Goal: Task Accomplishment & Management: Manage account settings

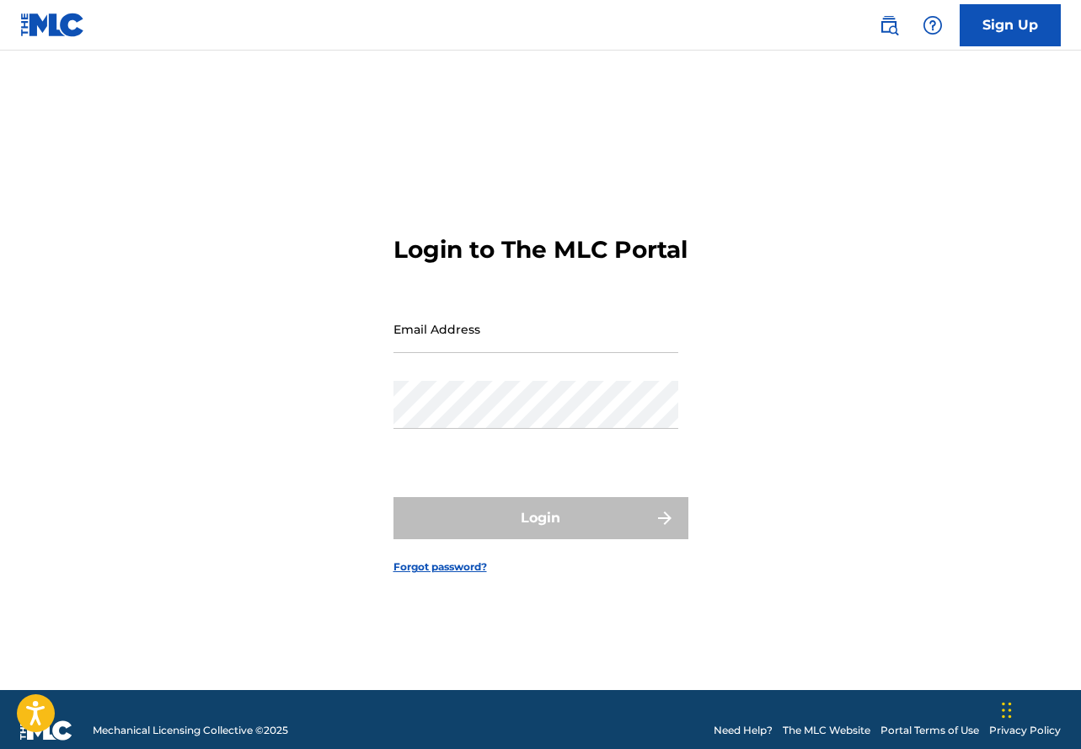
drag, startPoint x: 488, startPoint y: 316, endPoint x: 480, endPoint y: 344, distance: 28.8
click at [488, 317] on form "Login to The MLC Portal Email Address Password Login Forgot password?" at bounding box center [541, 391] width 295 height 597
click at [479, 349] on input "Email Address" at bounding box center [536, 329] width 285 height 48
type input "[EMAIL_ADDRESS][DOMAIN_NAME]"
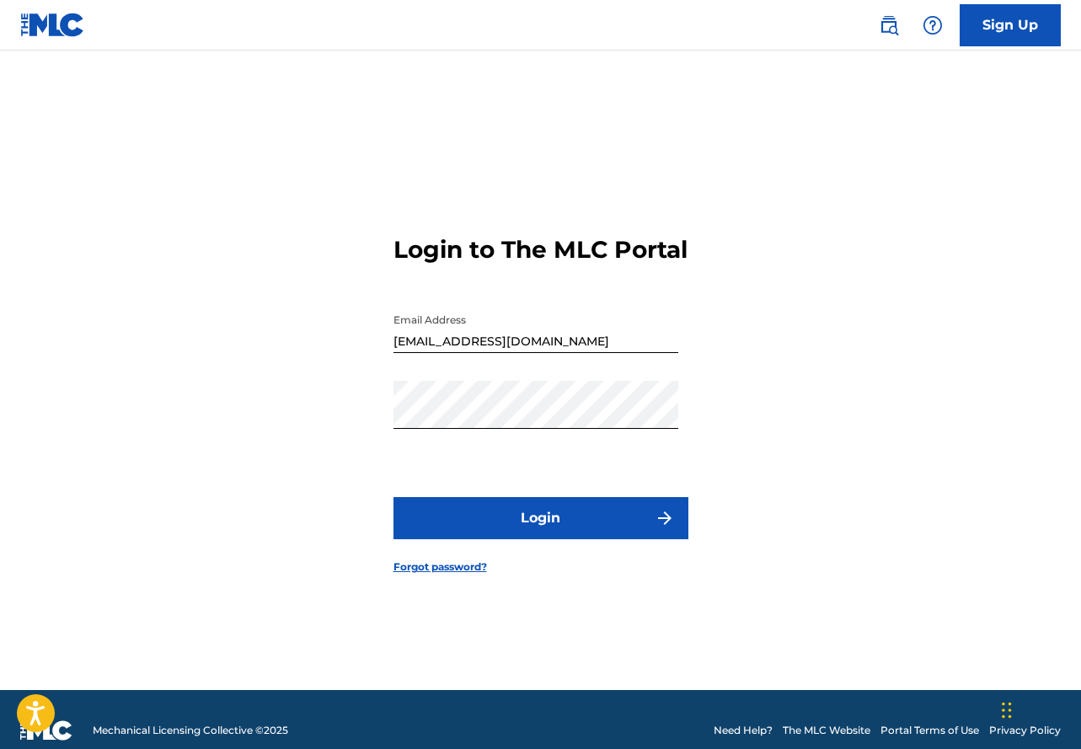
click at [560, 513] on button "Login" at bounding box center [541, 518] width 295 height 42
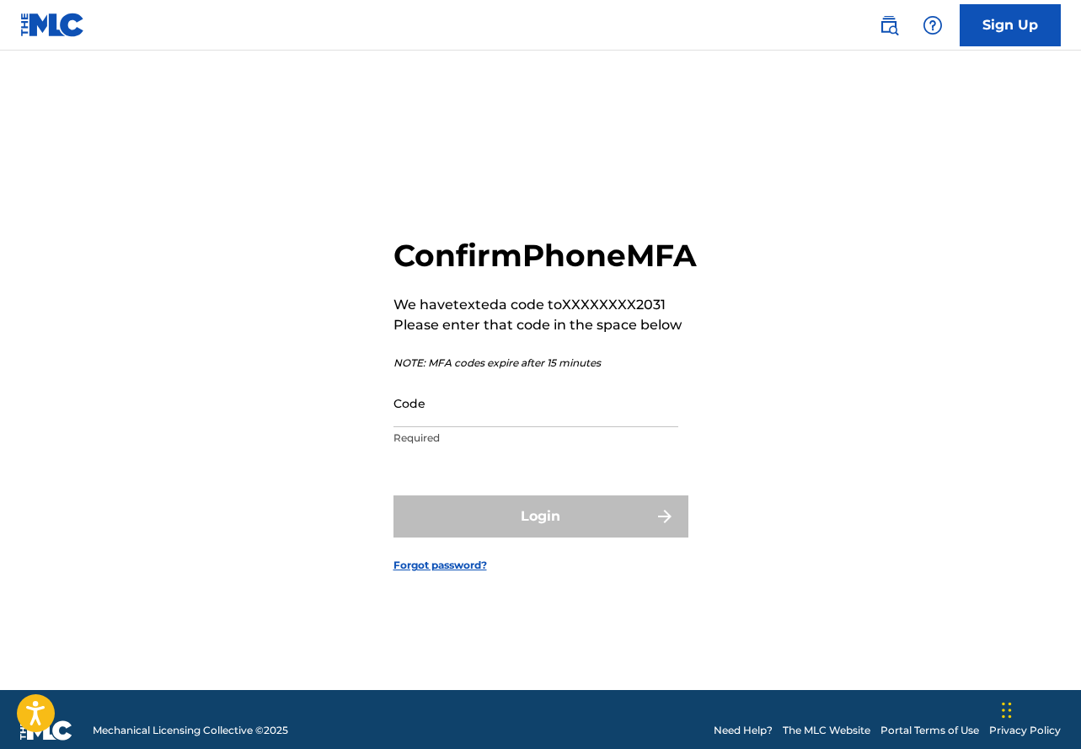
click at [462, 427] on input "Code" at bounding box center [536, 403] width 285 height 48
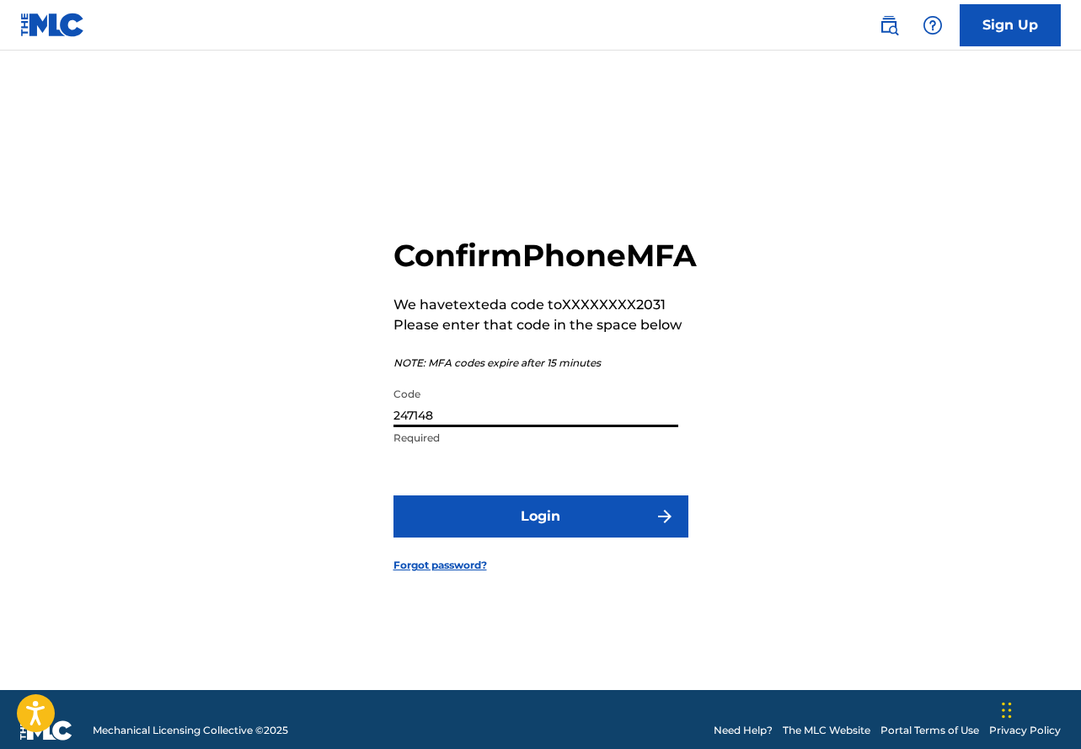
type input "247148"
click at [496, 519] on button "Login" at bounding box center [541, 516] width 295 height 42
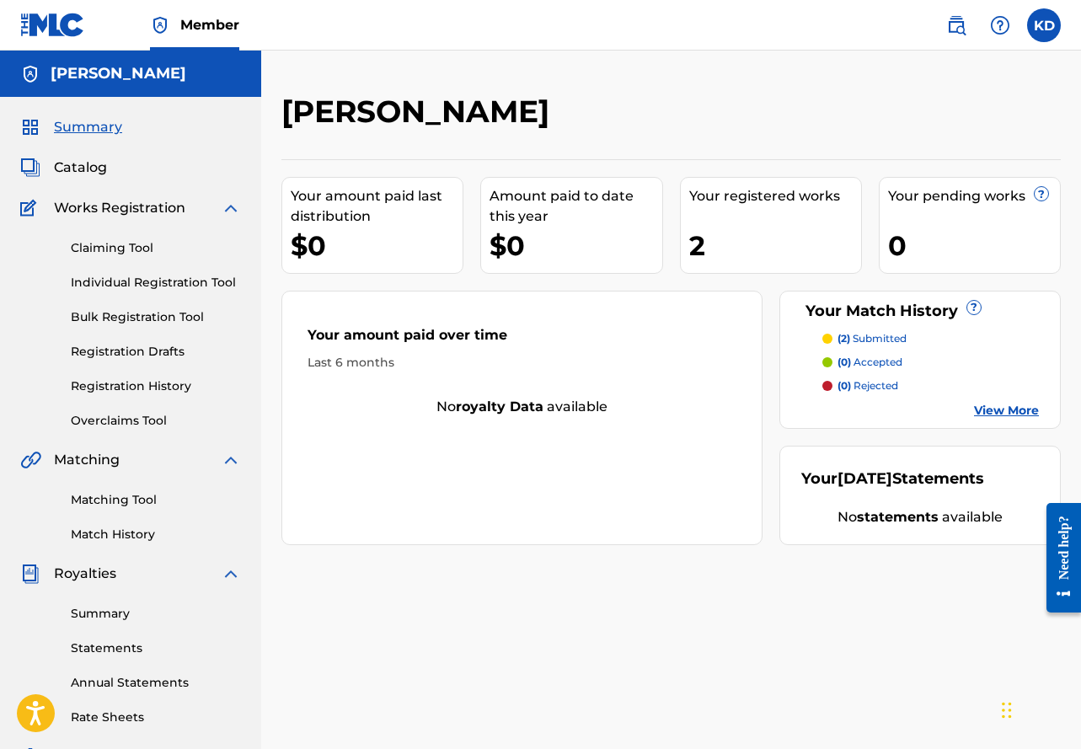
click at [151, 381] on link "Registration History" at bounding box center [156, 387] width 170 height 18
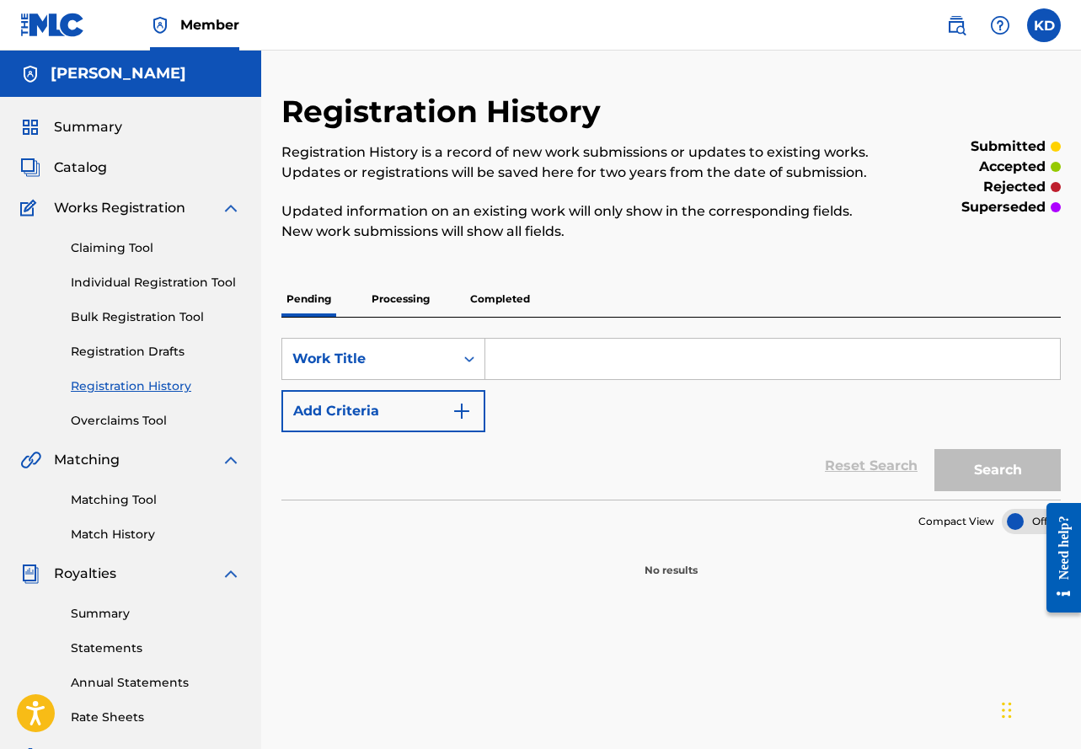
click at [394, 292] on p "Processing" at bounding box center [401, 298] width 68 height 35
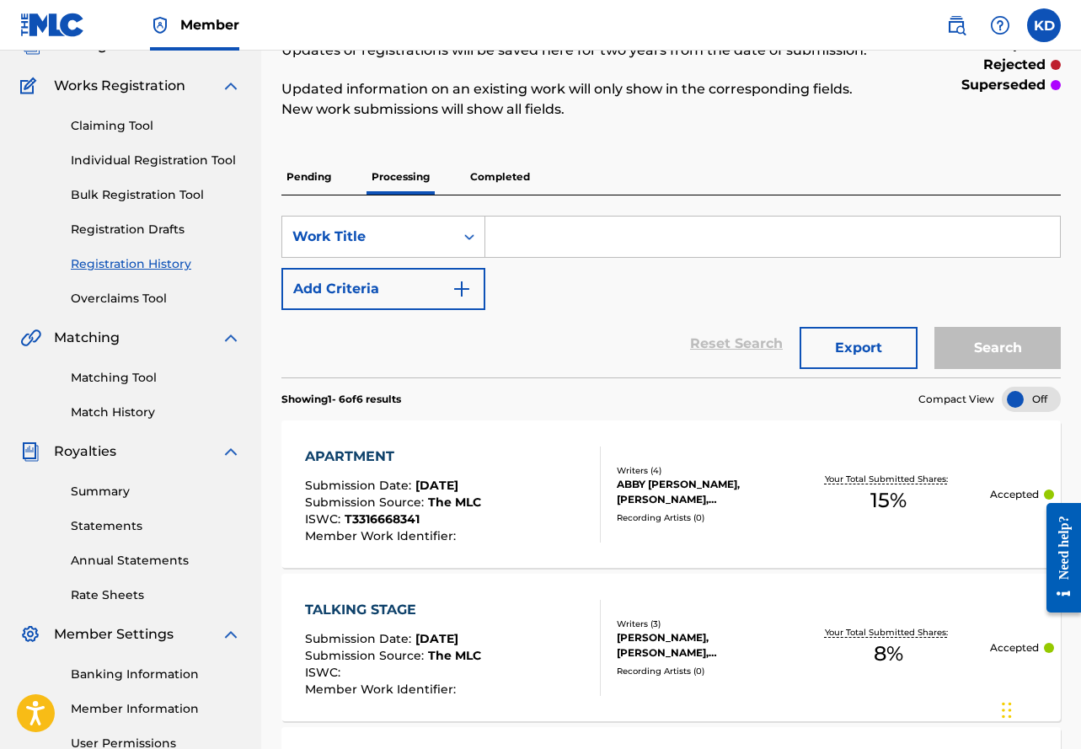
scroll to position [24, 0]
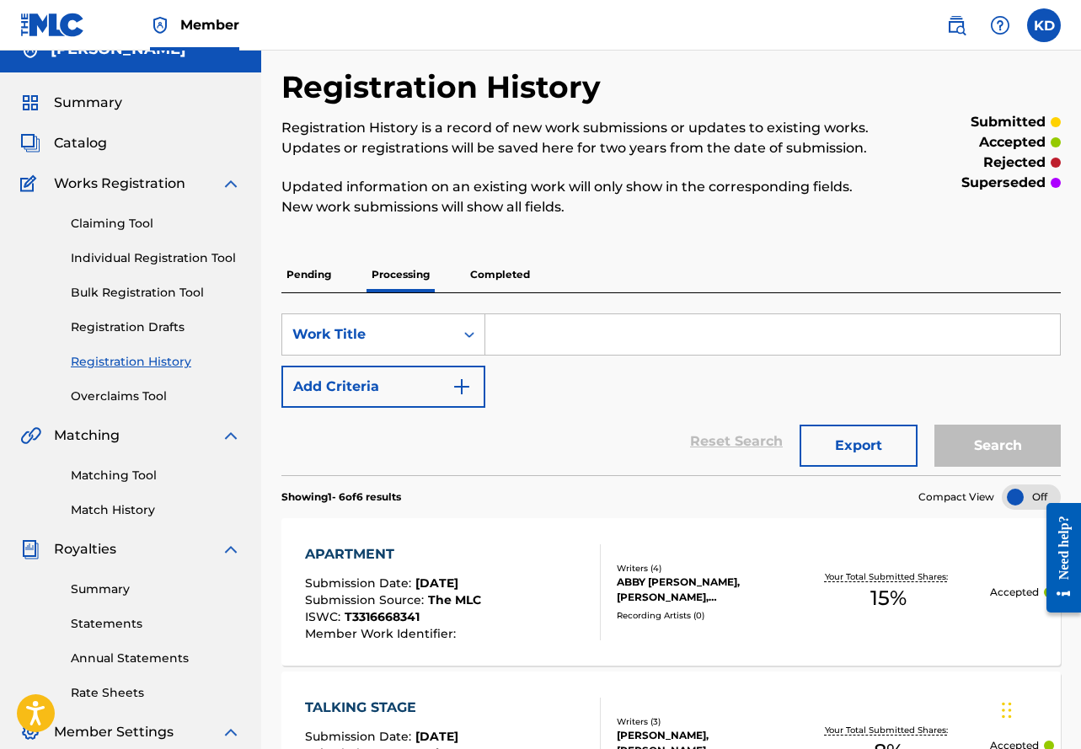
click at [520, 274] on p "Completed" at bounding box center [500, 274] width 70 height 35
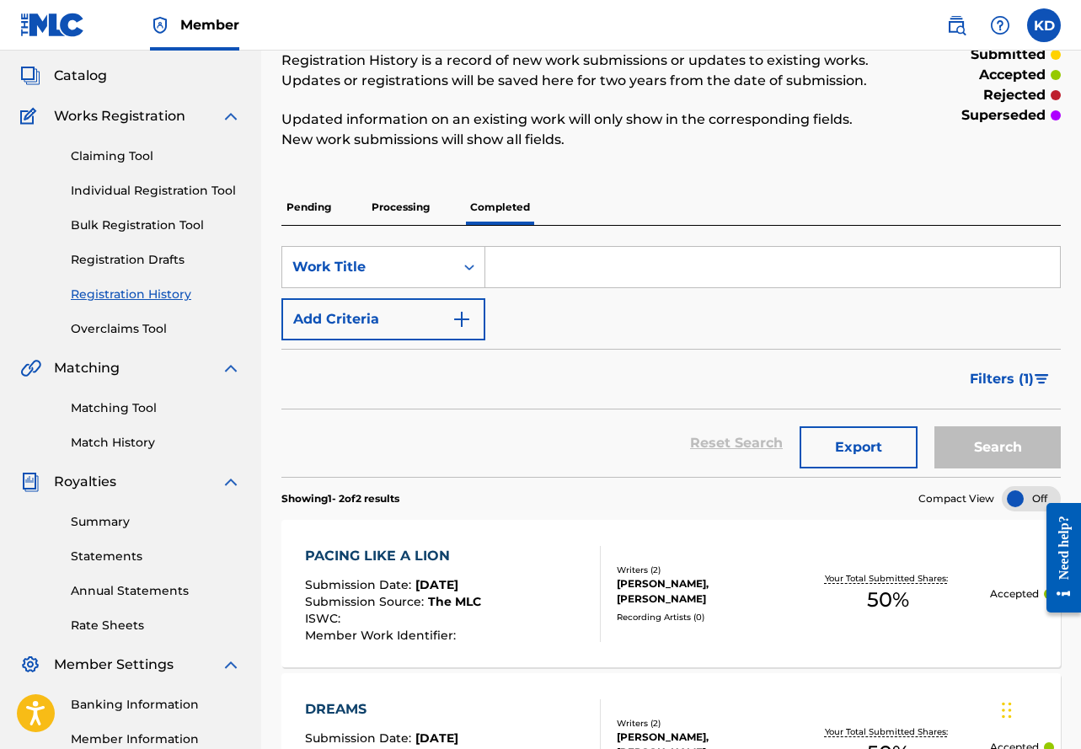
scroll to position [52, 0]
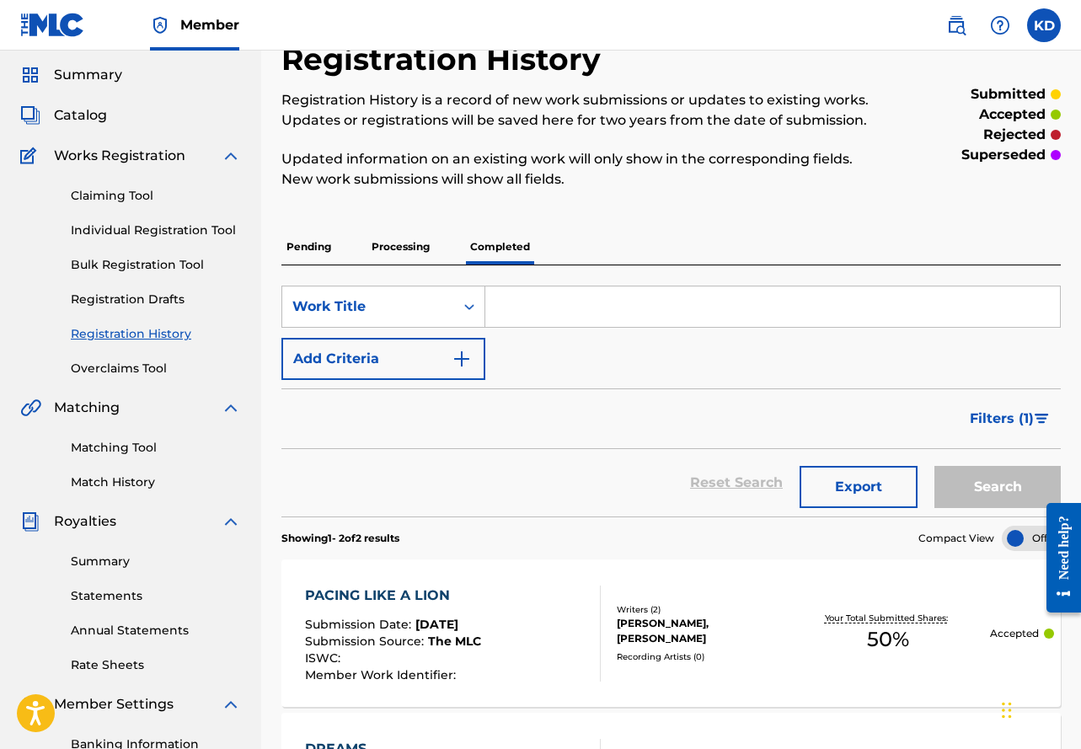
click at [138, 476] on link "Match History" at bounding box center [156, 483] width 170 height 18
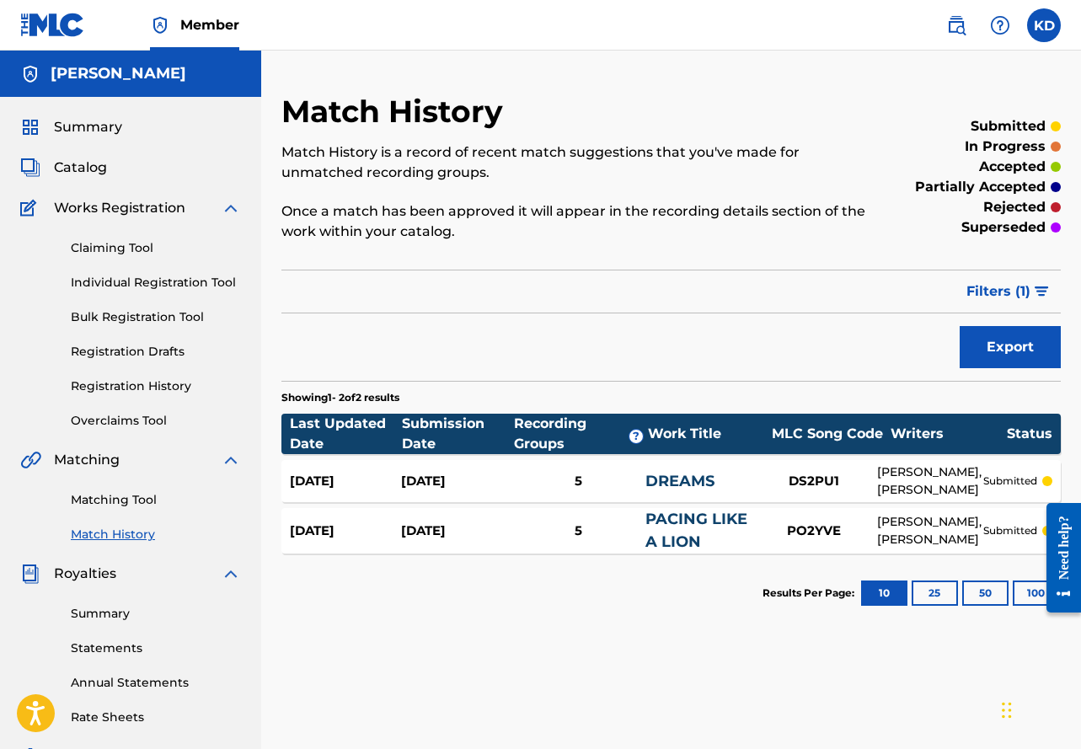
click at [92, 169] on span "Catalog" at bounding box center [80, 168] width 53 height 20
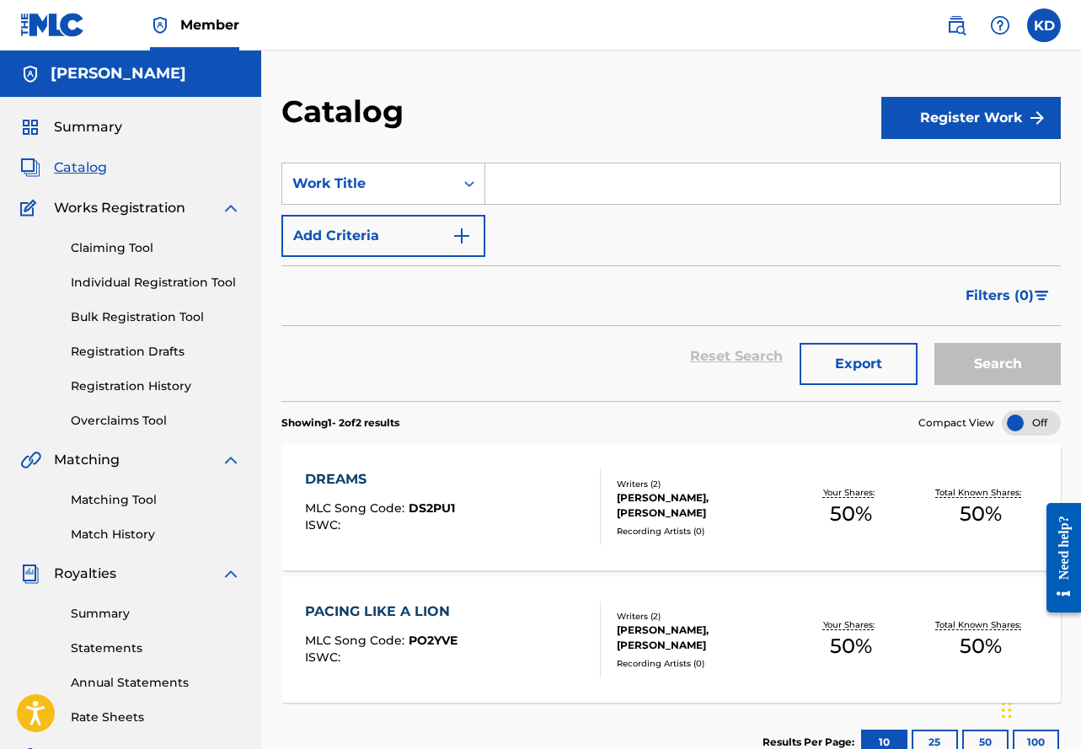
click at [754, 461] on div "DREAMS MLC Song Code : DS2PU1 ISWC : Writers ( 2 ) [PERSON_NAME], [PERSON_NAME]…" at bounding box center [670, 507] width 779 height 126
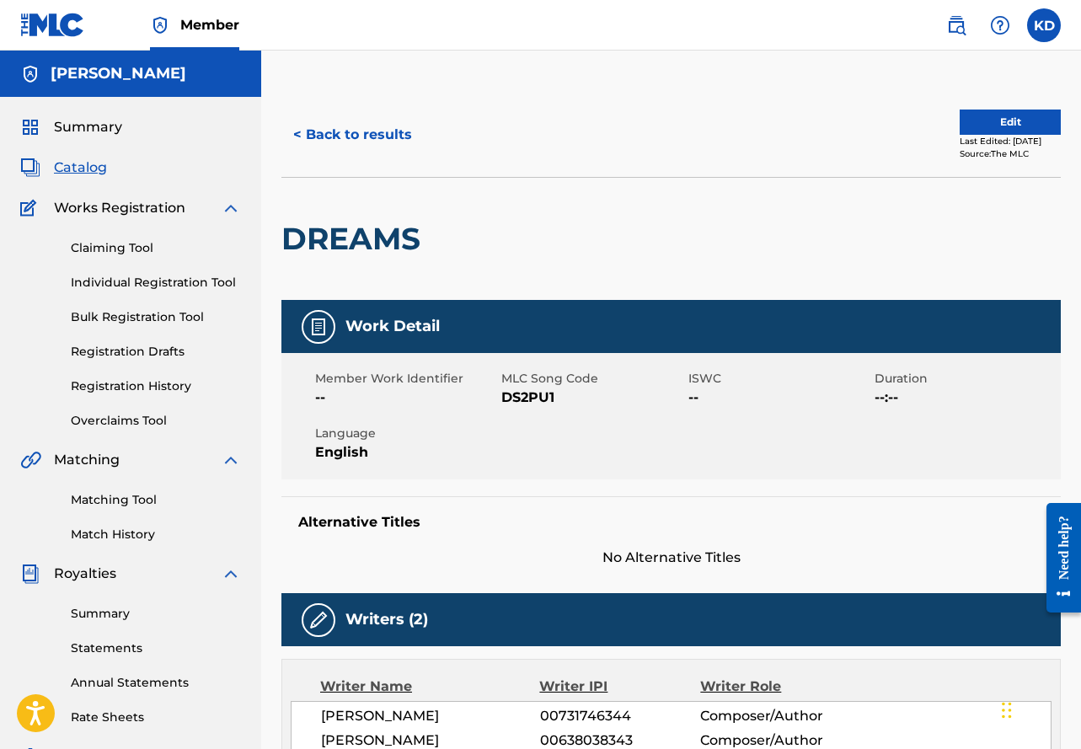
click at [102, 206] on span "Works Registration" at bounding box center [119, 208] width 131 height 20
click at [86, 131] on span "Summary" at bounding box center [88, 127] width 68 height 20
